Goal: Task Accomplishment & Management: Complete application form

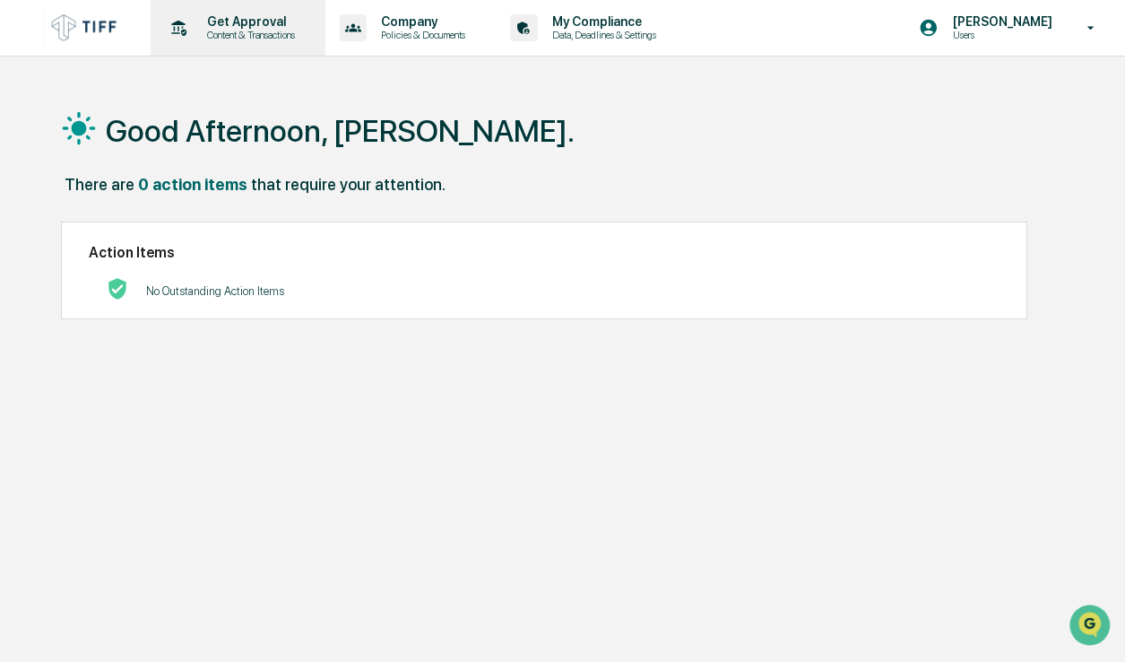
click at [245, 31] on p "Content & Transactions" at bounding box center [248, 35] width 111 height 13
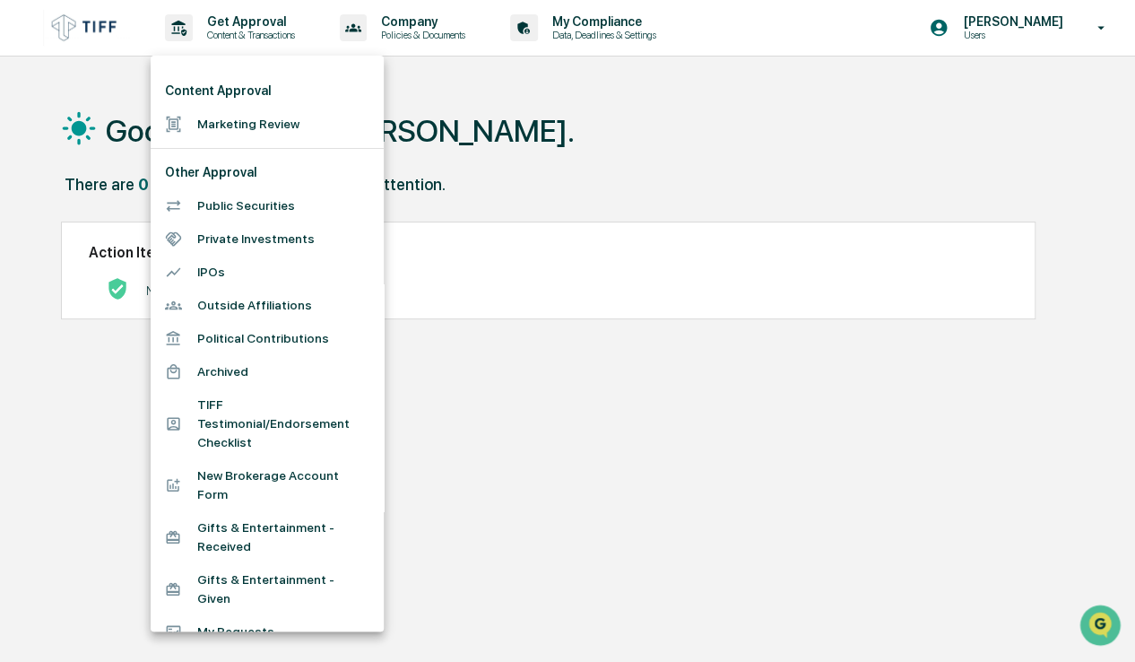
click at [263, 130] on li "Marketing Review" at bounding box center [267, 124] width 233 height 33
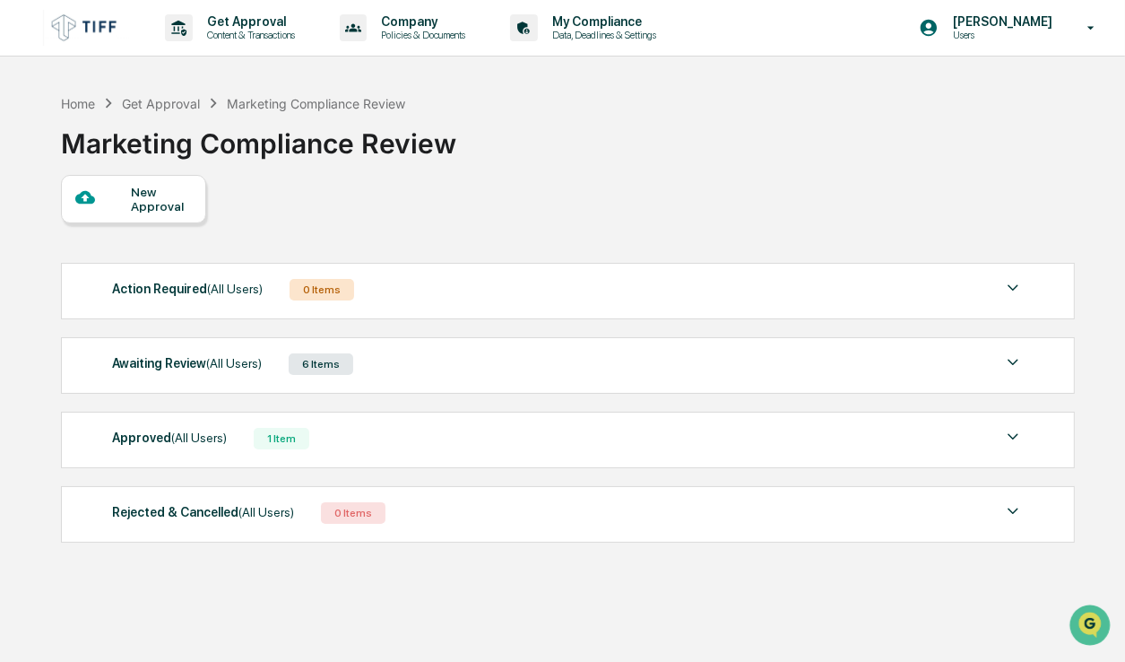
click at [1019, 437] on img at bounding box center [1013, 437] width 22 height 22
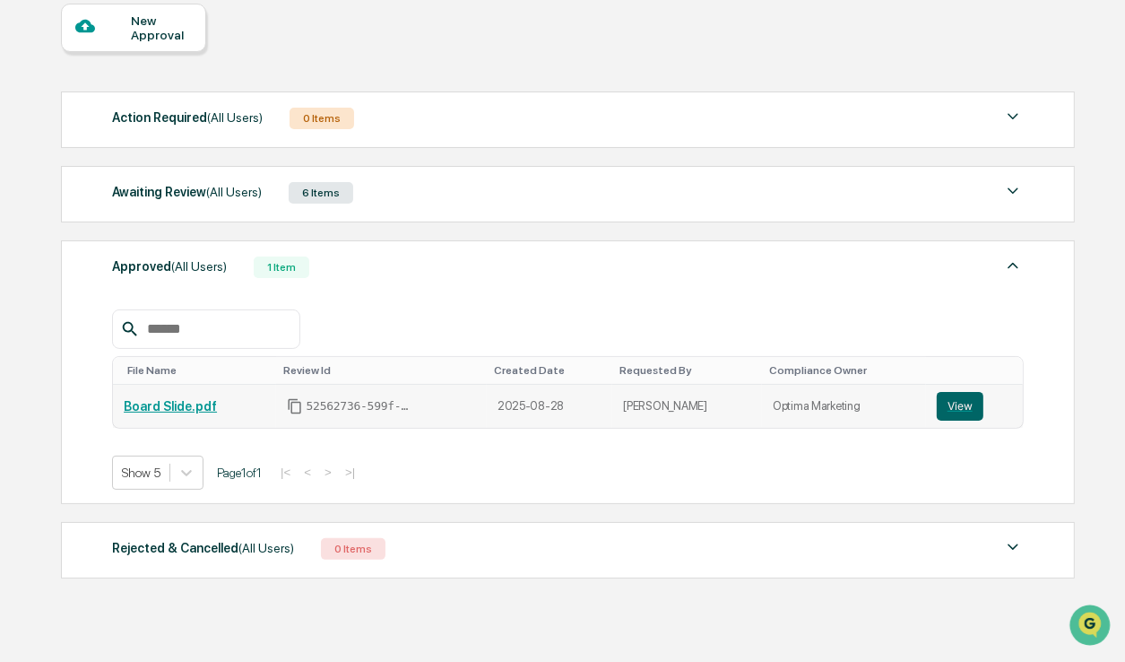
scroll to position [179, 0]
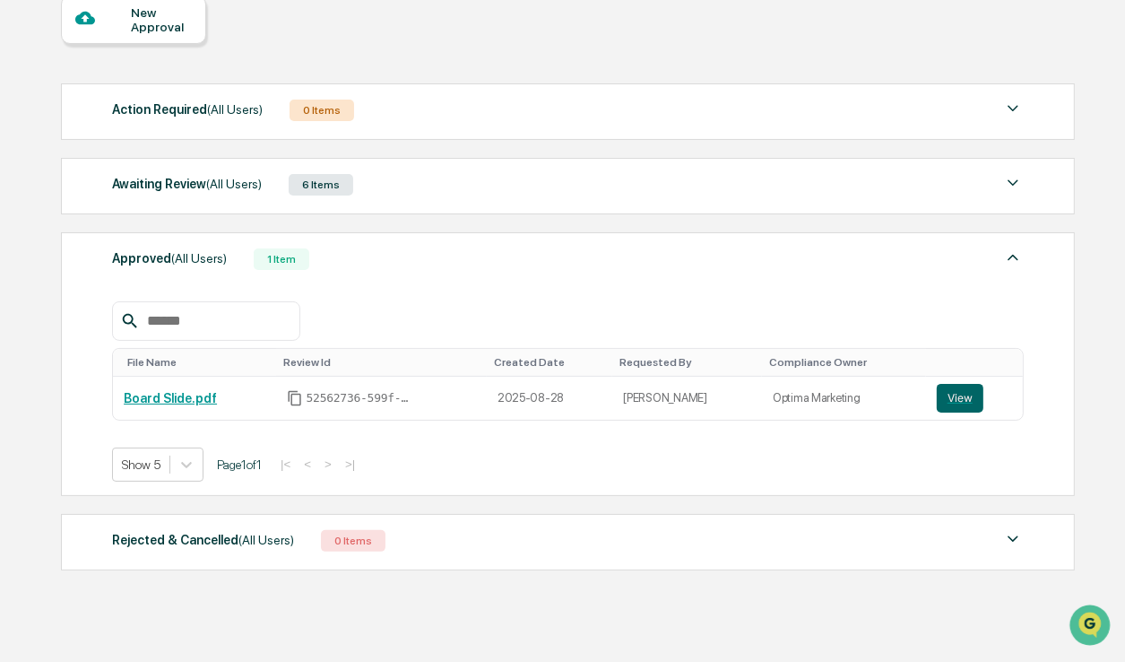
click at [1019, 259] on img at bounding box center [1013, 258] width 22 height 22
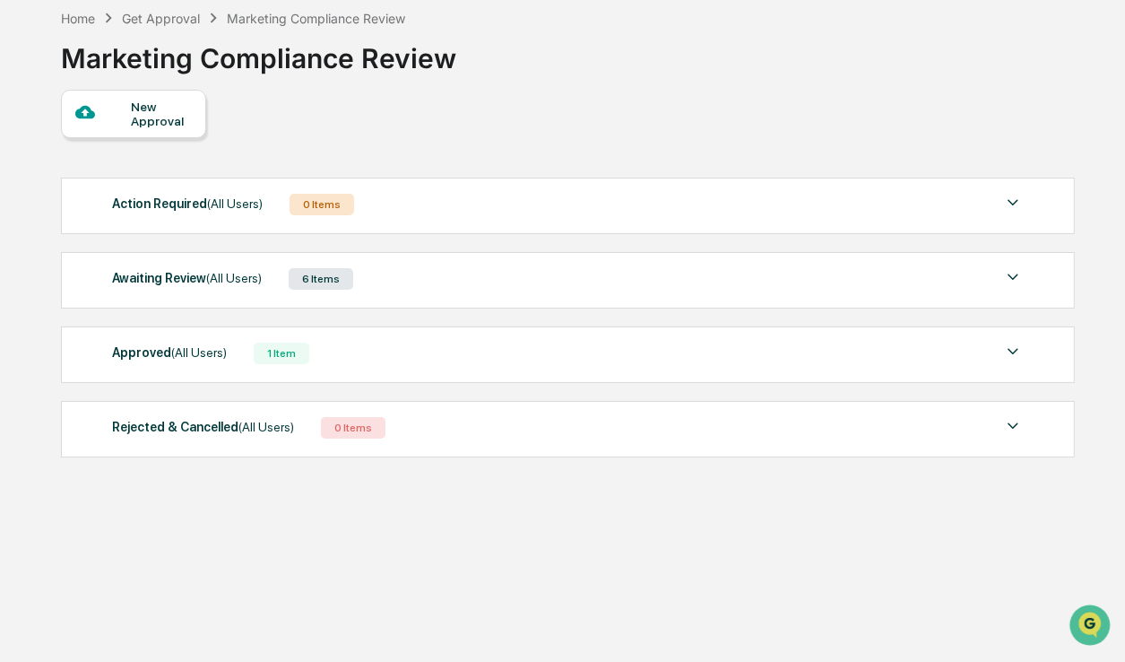
scroll to position [85, 0]
click at [138, 117] on div "New Approval" at bounding box center [161, 114] width 60 height 29
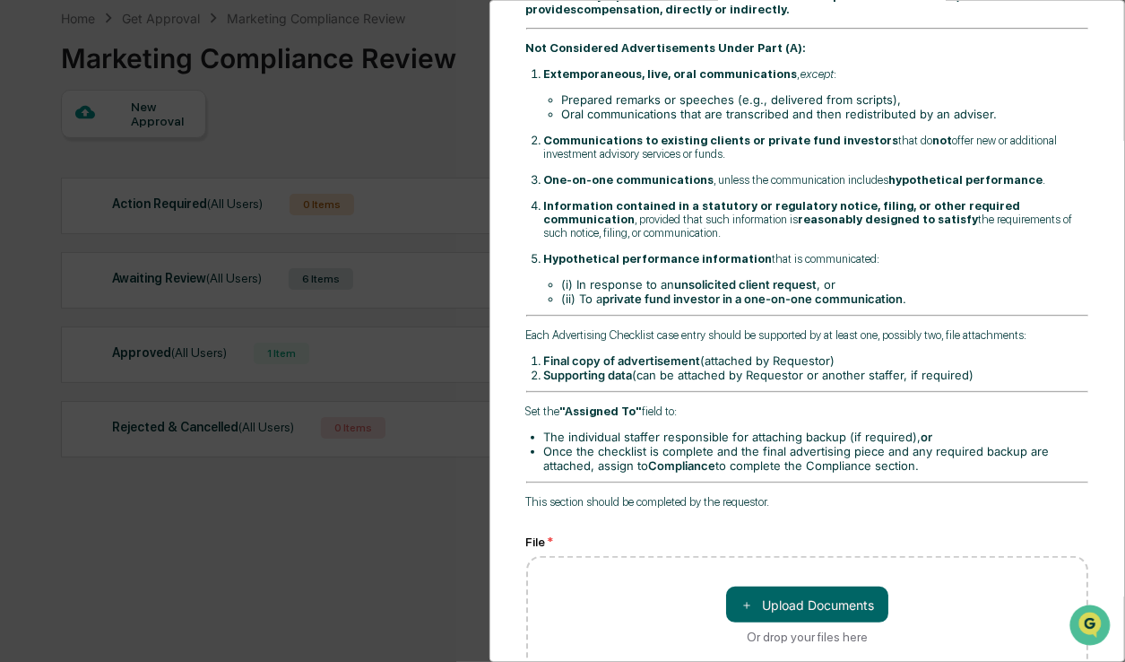
scroll to position [0, 0]
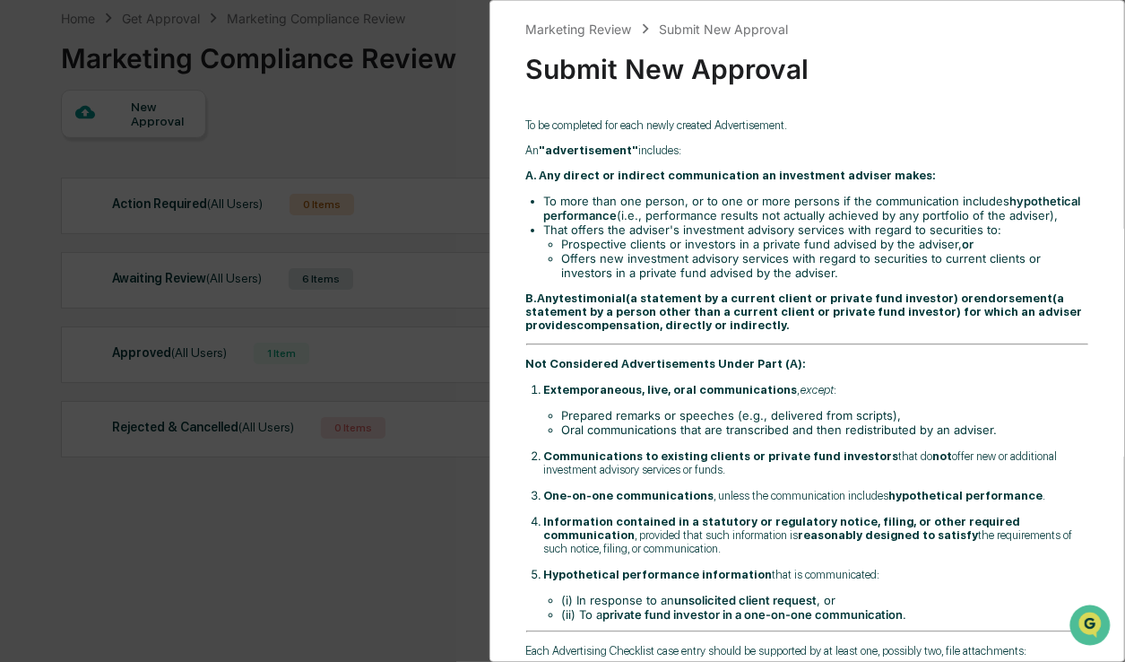
drag, startPoint x: 979, startPoint y: 84, endPoint x: 709, endPoint y: 13, distance: 279.0
click at [979, 84] on div "Submit New Approval" at bounding box center [807, 62] width 563 height 47
